Goal: Task Accomplishment & Management: Manage account settings

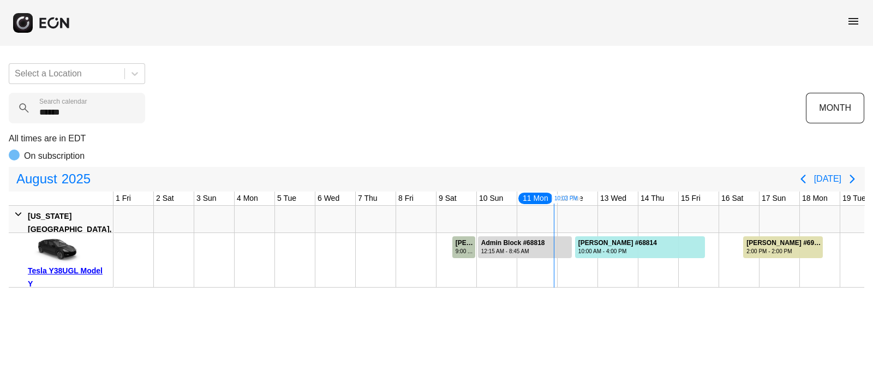
scroll to position [0, 500]
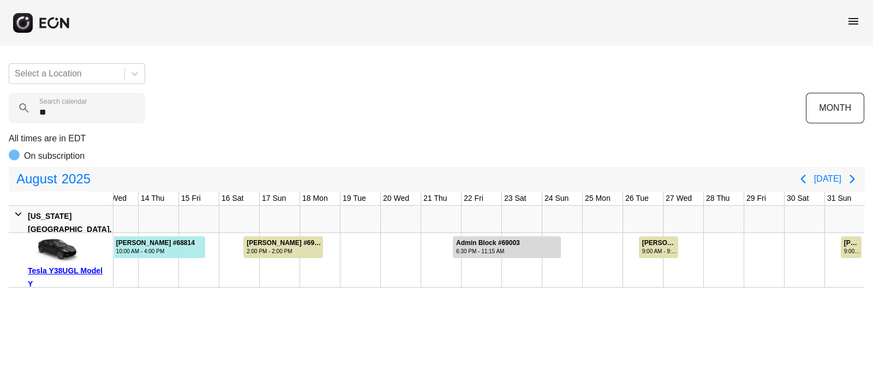
type calendar "*"
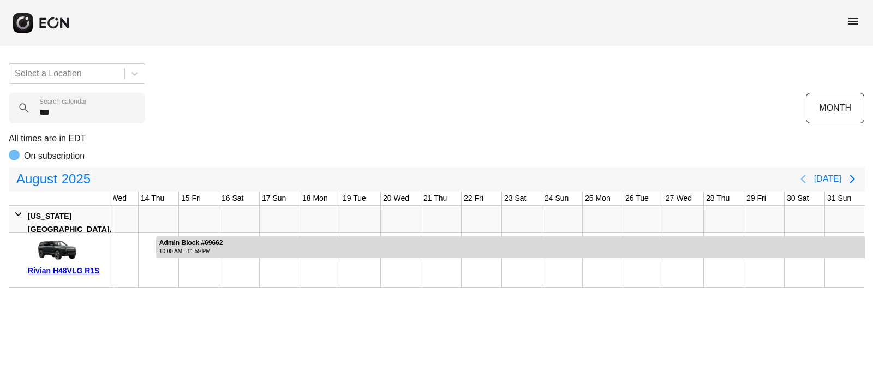
click at [809, 177] on icon "Previous page" at bounding box center [802, 178] width 13 height 13
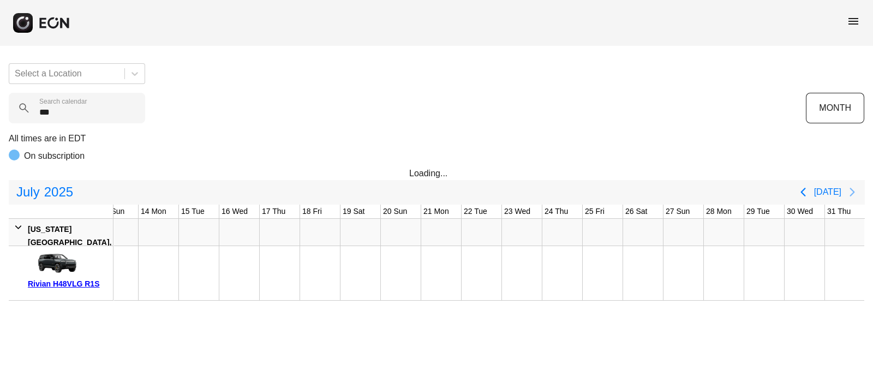
click at [849, 191] on icon "Next page" at bounding box center [851, 191] width 13 height 13
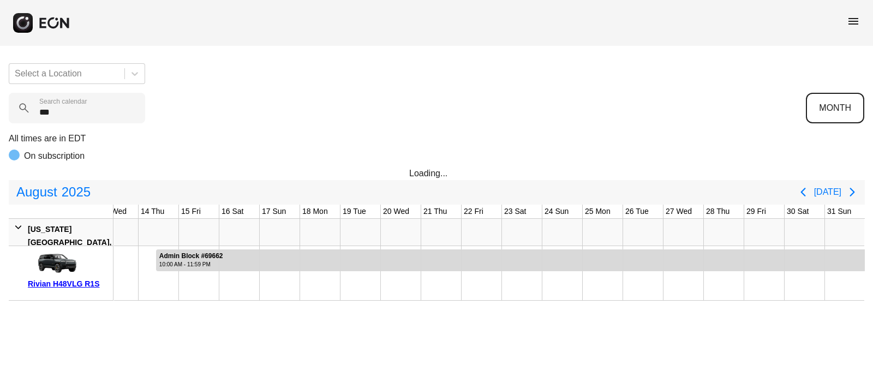
click at [839, 107] on button "MONTH" at bounding box center [835, 108] width 58 height 31
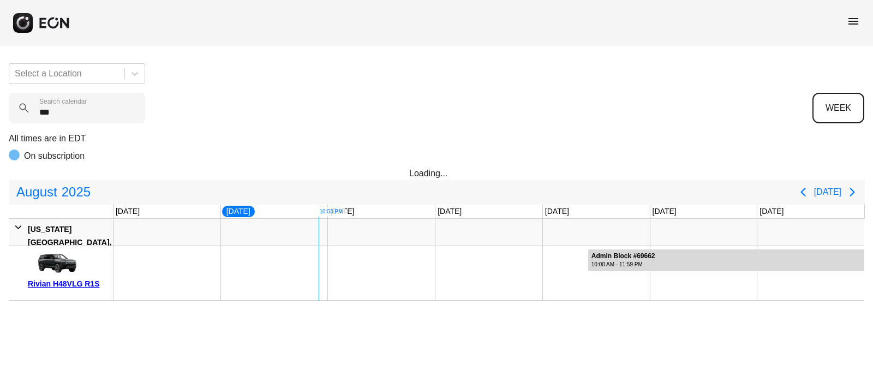
scroll to position [0, 0]
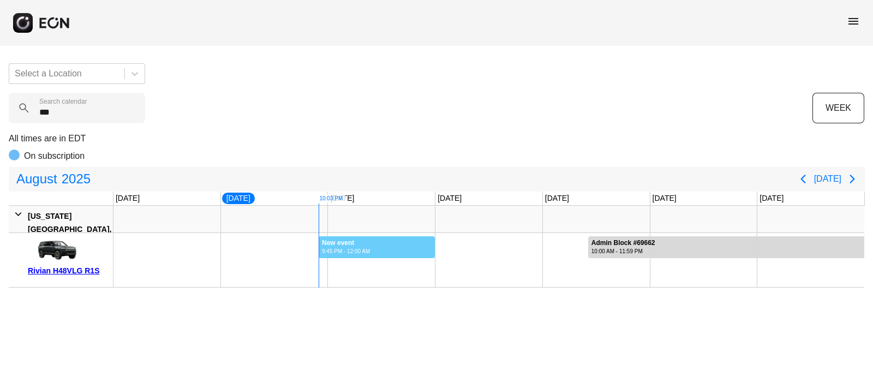
drag, startPoint x: 319, startPoint y: 236, endPoint x: 436, endPoint y: 233, distance: 116.8
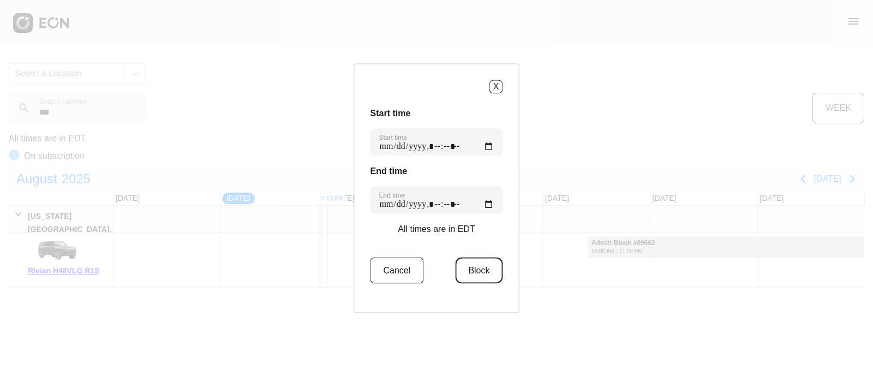
click at [478, 271] on button "Block" at bounding box center [478, 270] width 47 height 26
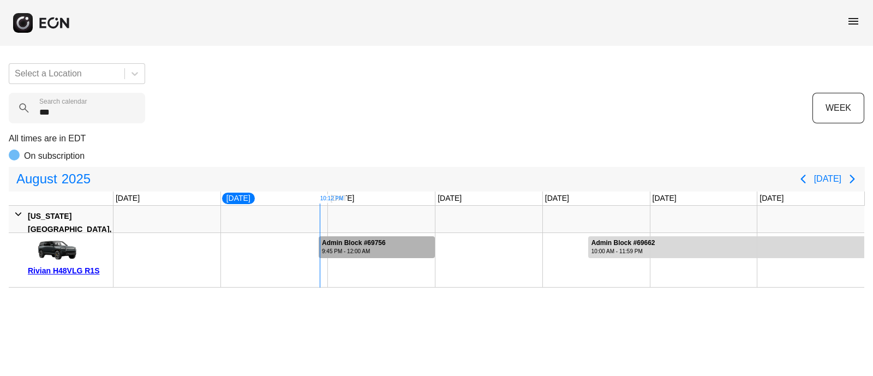
click at [379, 249] on div "9:45 PM - 12:00 AM" at bounding box center [354, 251] width 64 height 8
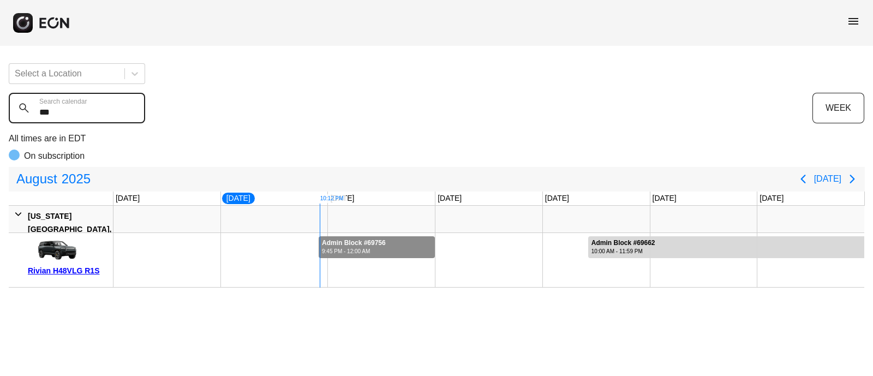
click at [62, 110] on calendar "***" at bounding box center [77, 108] width 136 height 31
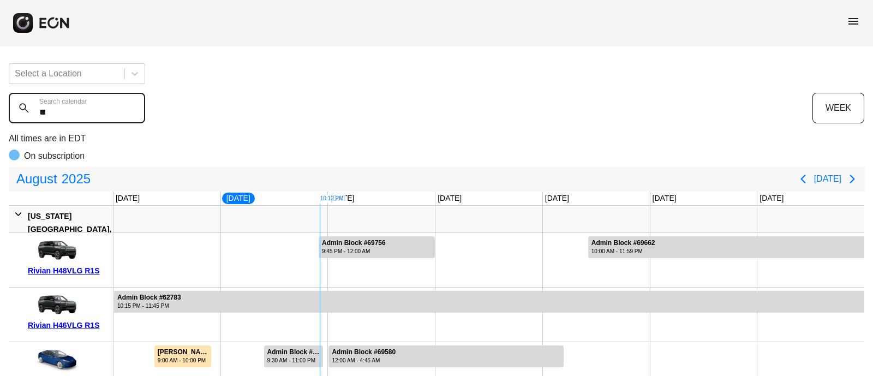
type calendar "*"
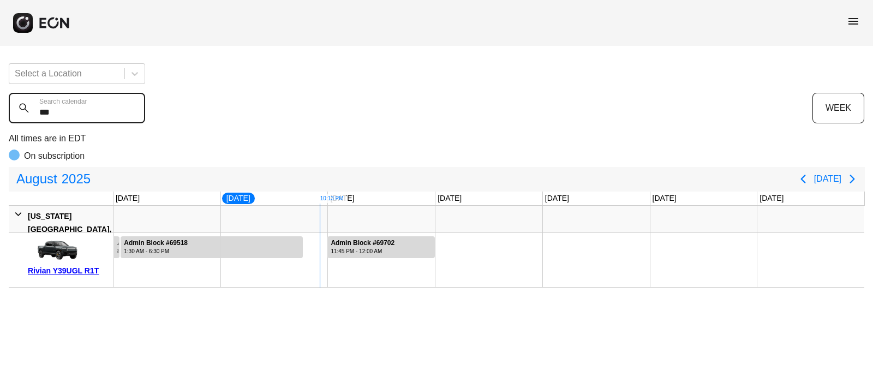
type calendar "***"
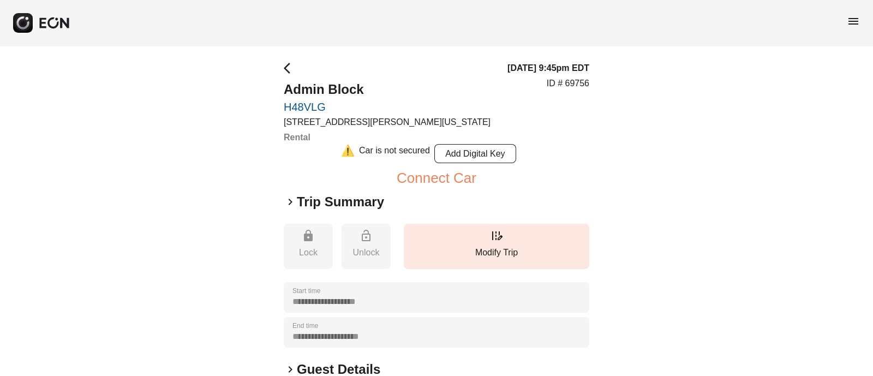
scroll to position [245, 0]
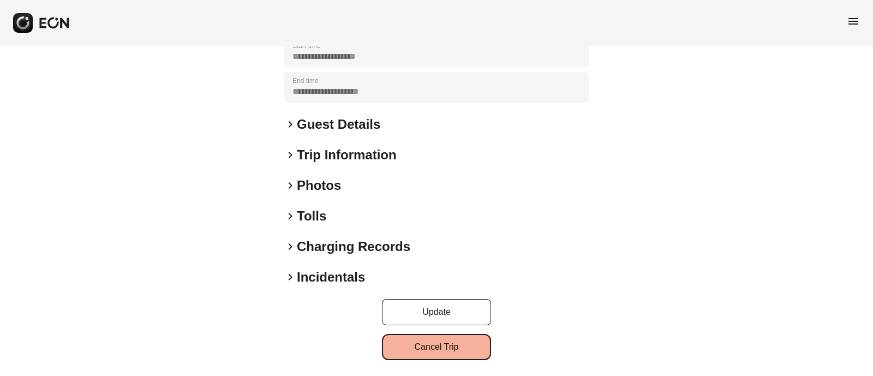
click at [447, 344] on button "Cancel Trip" at bounding box center [436, 347] width 109 height 26
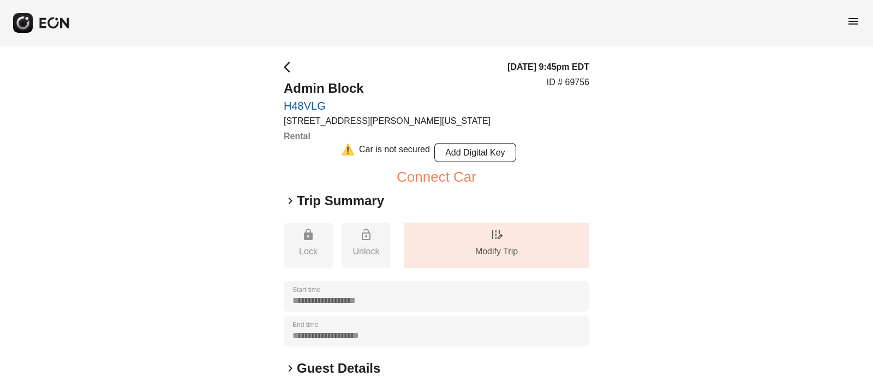
scroll to position [0, 0]
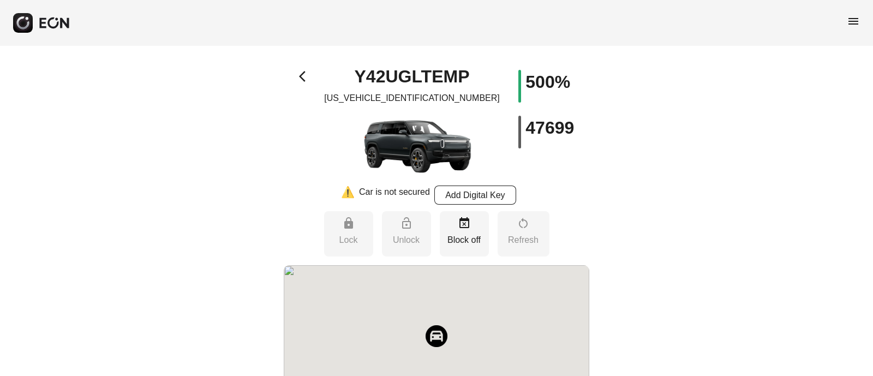
select select "**"
